Goal: Transaction & Acquisition: Purchase product/service

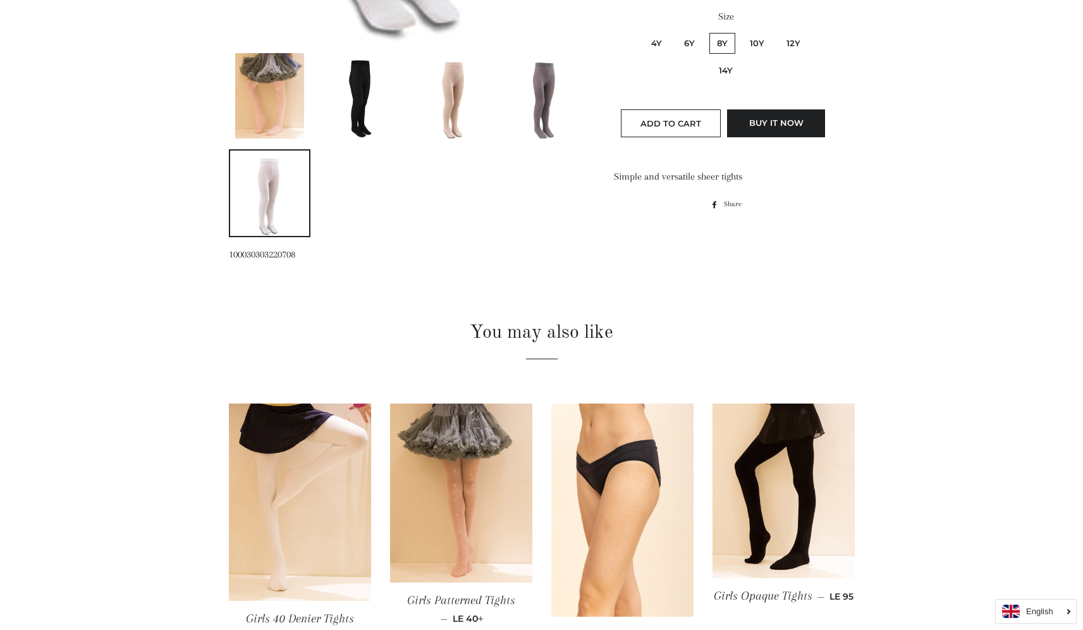
scroll to position [853, 0]
